Goal: Task Accomplishment & Management: Use online tool/utility

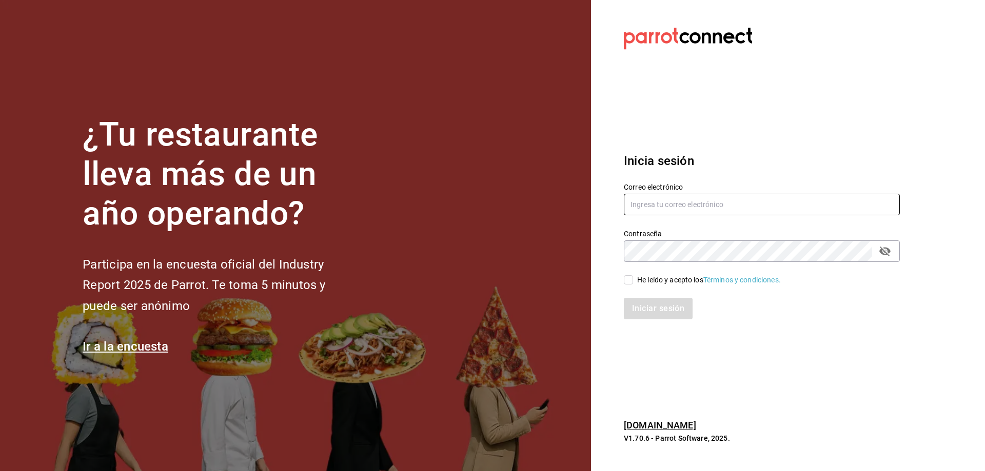
type input "[EMAIL_ADDRESS][DOMAIN_NAME]"
click at [625, 279] on input "He leído y acepto los Términos y condiciones." at bounding box center [628, 279] width 9 height 9
checkbox input "true"
click at [655, 313] on button "Iniciar sesión" at bounding box center [659, 309] width 70 height 22
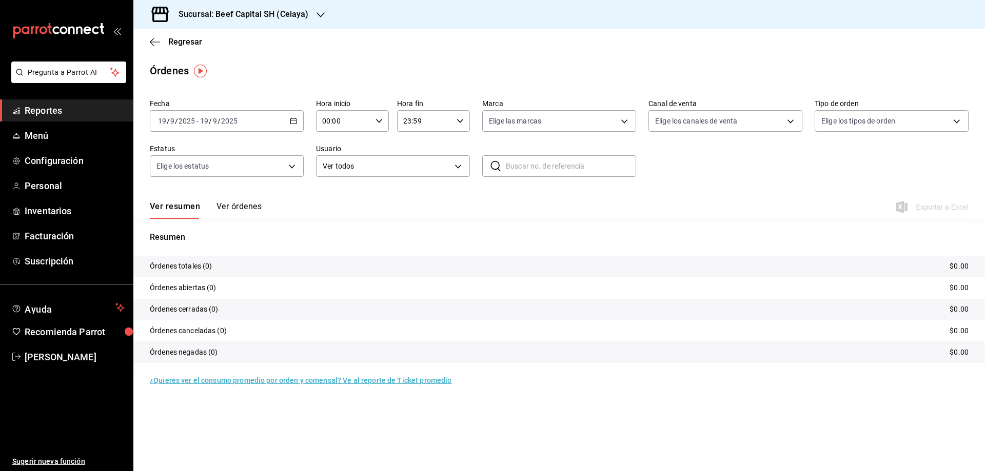
click at [58, 117] on link "Reportes" at bounding box center [66, 110] width 133 height 22
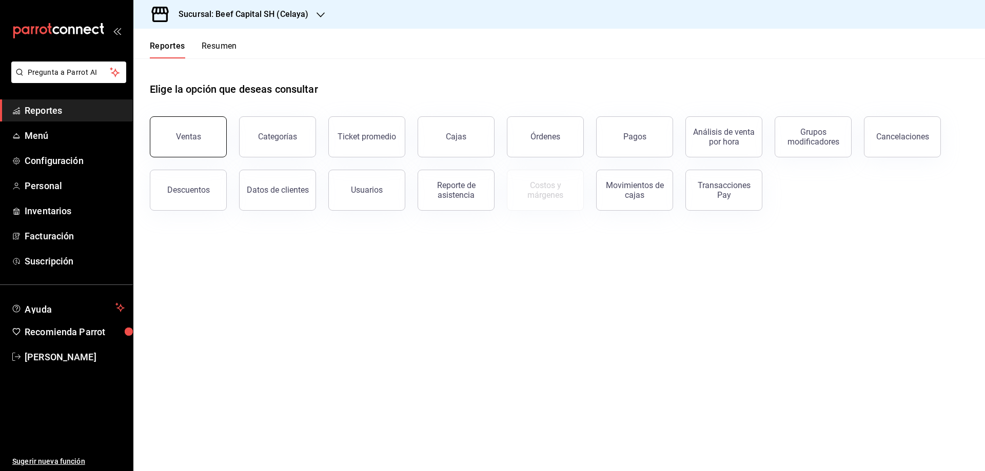
click at [204, 137] on button "Ventas" at bounding box center [188, 136] width 77 height 41
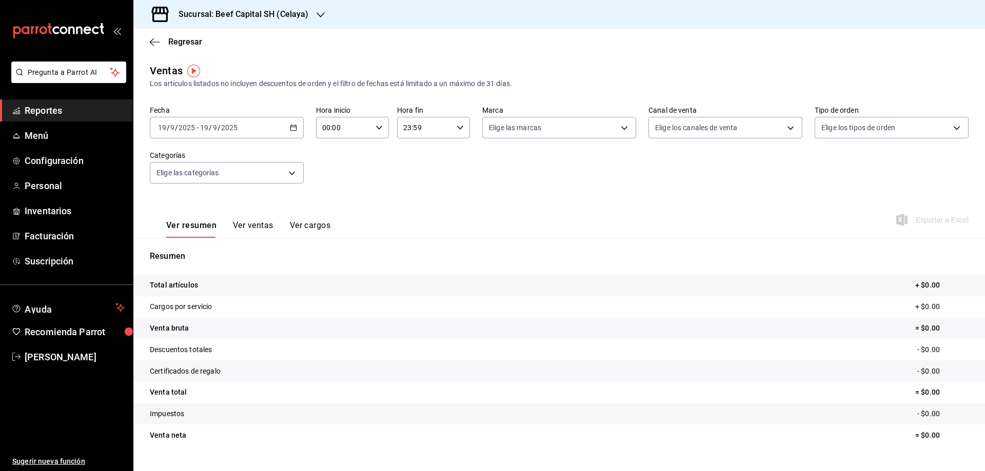
click at [293, 132] on div "[DATE] [DATE] - [DATE] [DATE]" at bounding box center [227, 128] width 154 height 22
click at [192, 184] on span "Ayer" at bounding box center [197, 181] width 79 height 11
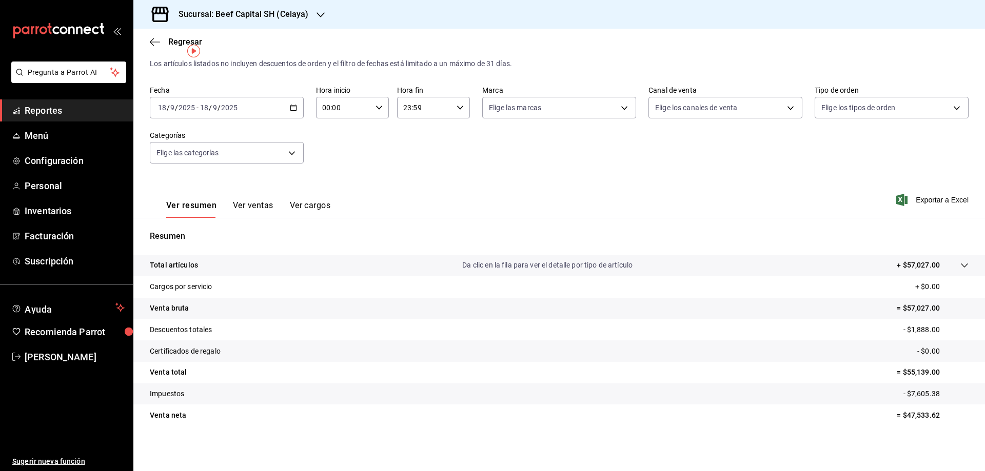
click at [219, 105] on span "/" at bounding box center [218, 108] width 3 height 8
click at [188, 232] on span "Rango de fechas" at bounding box center [197, 231] width 79 height 11
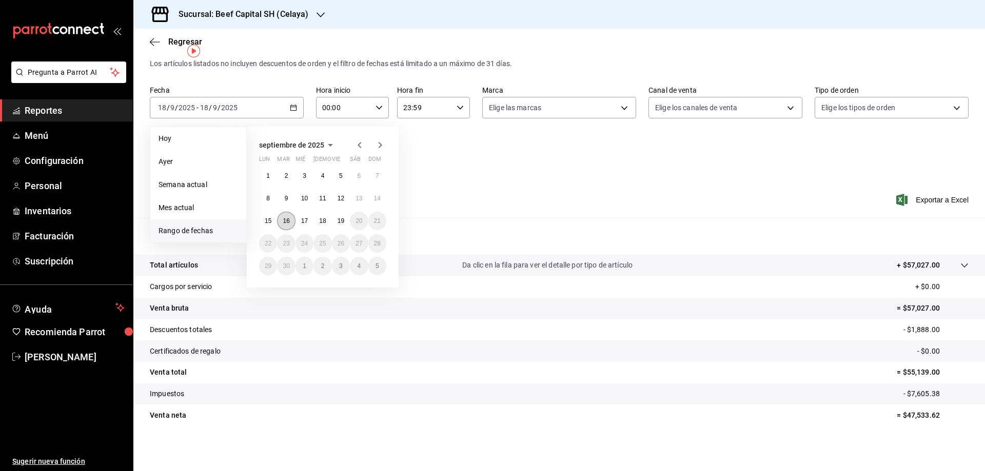
click at [284, 225] on button "16" at bounding box center [286, 221] width 18 height 18
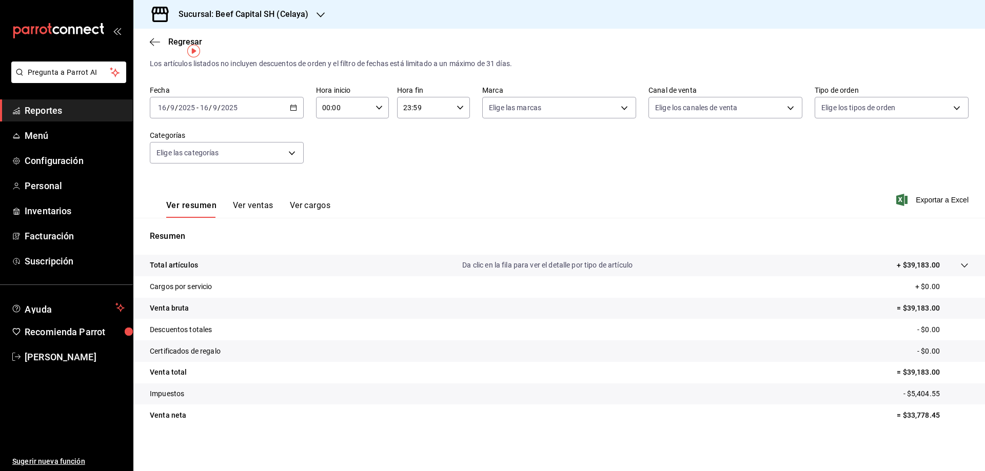
click at [290, 107] on icon "button" at bounding box center [293, 107] width 7 height 7
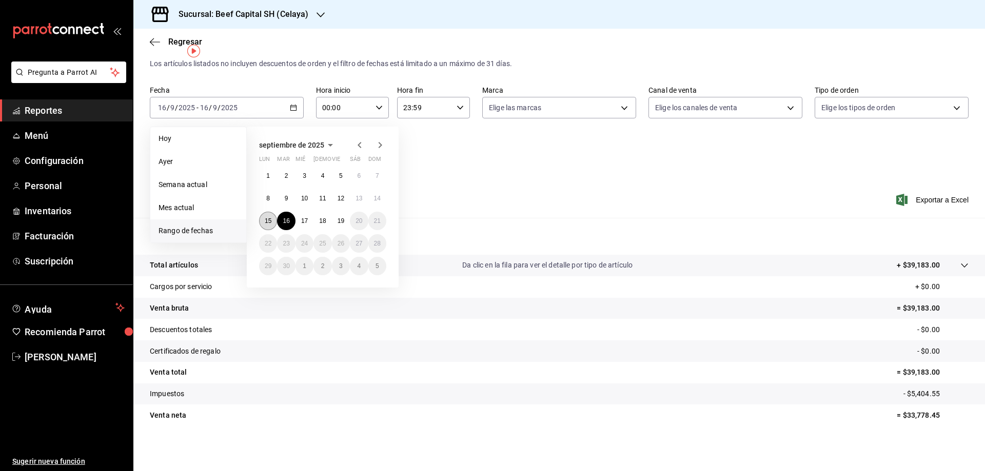
click at [271, 223] on abbr "15" at bounding box center [268, 220] width 7 height 7
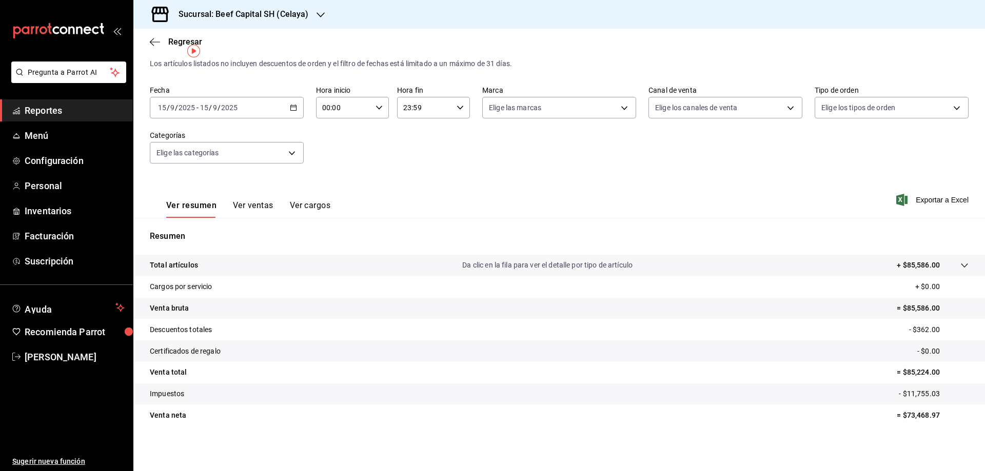
click at [295, 107] on div "[DATE] [DATE] - [DATE] [DATE]" at bounding box center [227, 108] width 154 height 22
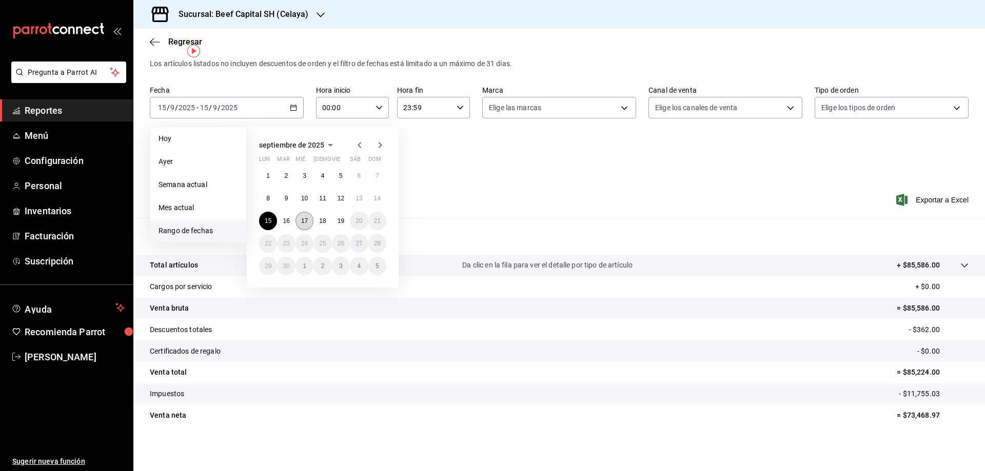
click at [308, 220] on abbr "17" at bounding box center [304, 220] width 7 height 7
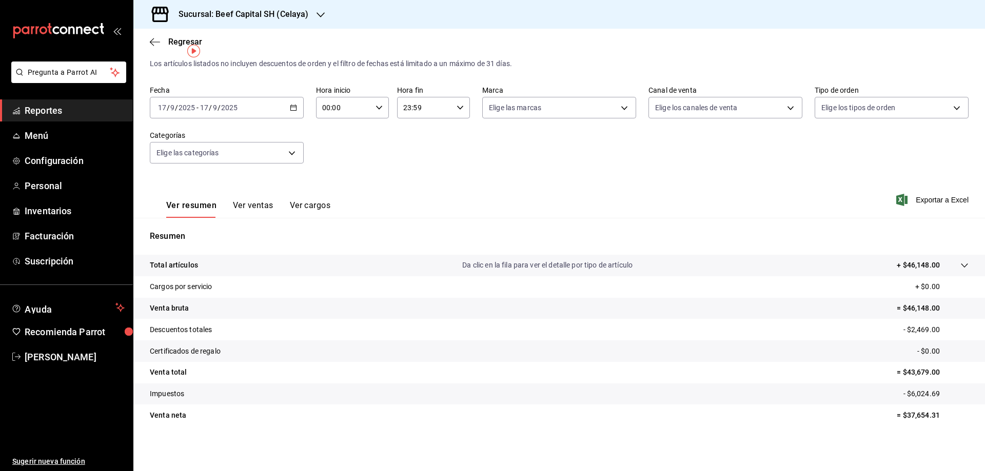
click at [294, 109] on icon "button" at bounding box center [293, 107] width 7 height 7
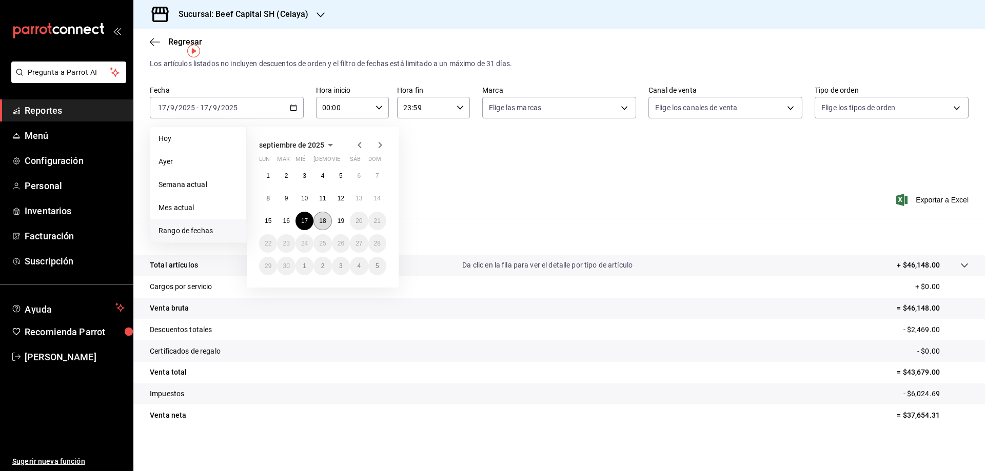
click at [328, 221] on button "18" at bounding box center [322, 221] width 18 height 18
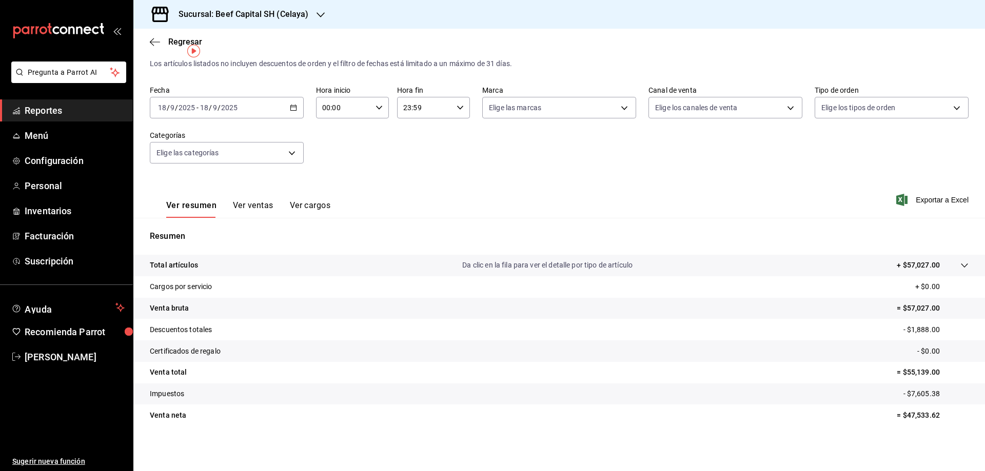
click at [293, 109] on icon "button" at bounding box center [293, 107] width 7 height 7
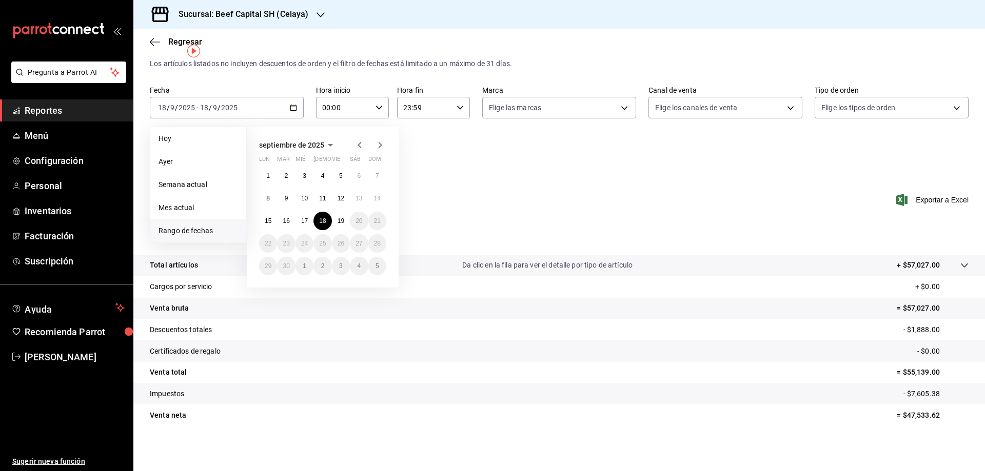
click at [578, 148] on div "Fecha [DATE] [DATE] - [DATE] [DATE] [DATE] [DATE] Semana actual Mes actual [GEO…" at bounding box center [559, 131] width 819 height 90
